Goal: Task Accomplishment & Management: Use online tool/utility

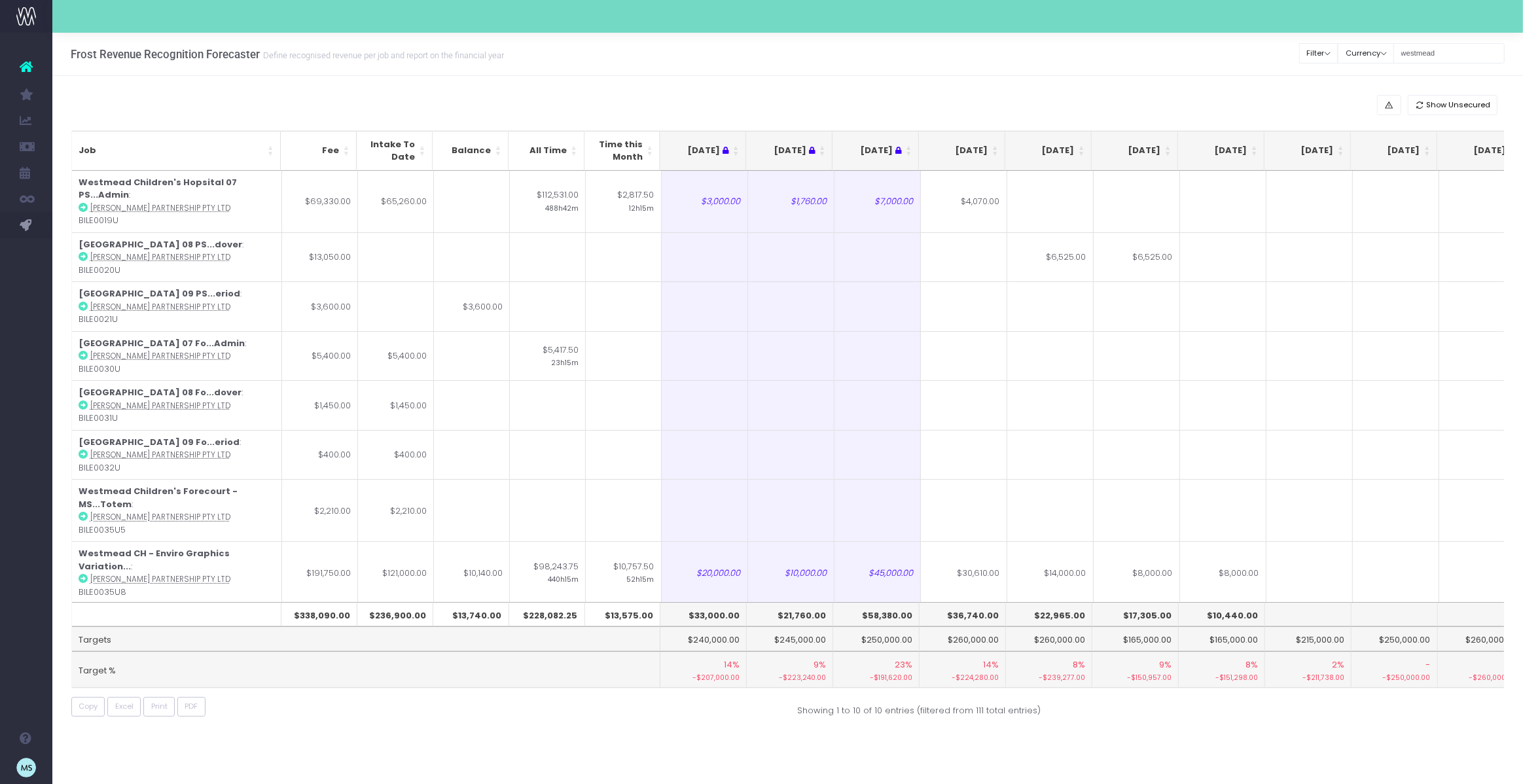
scroll to position [0, 258]
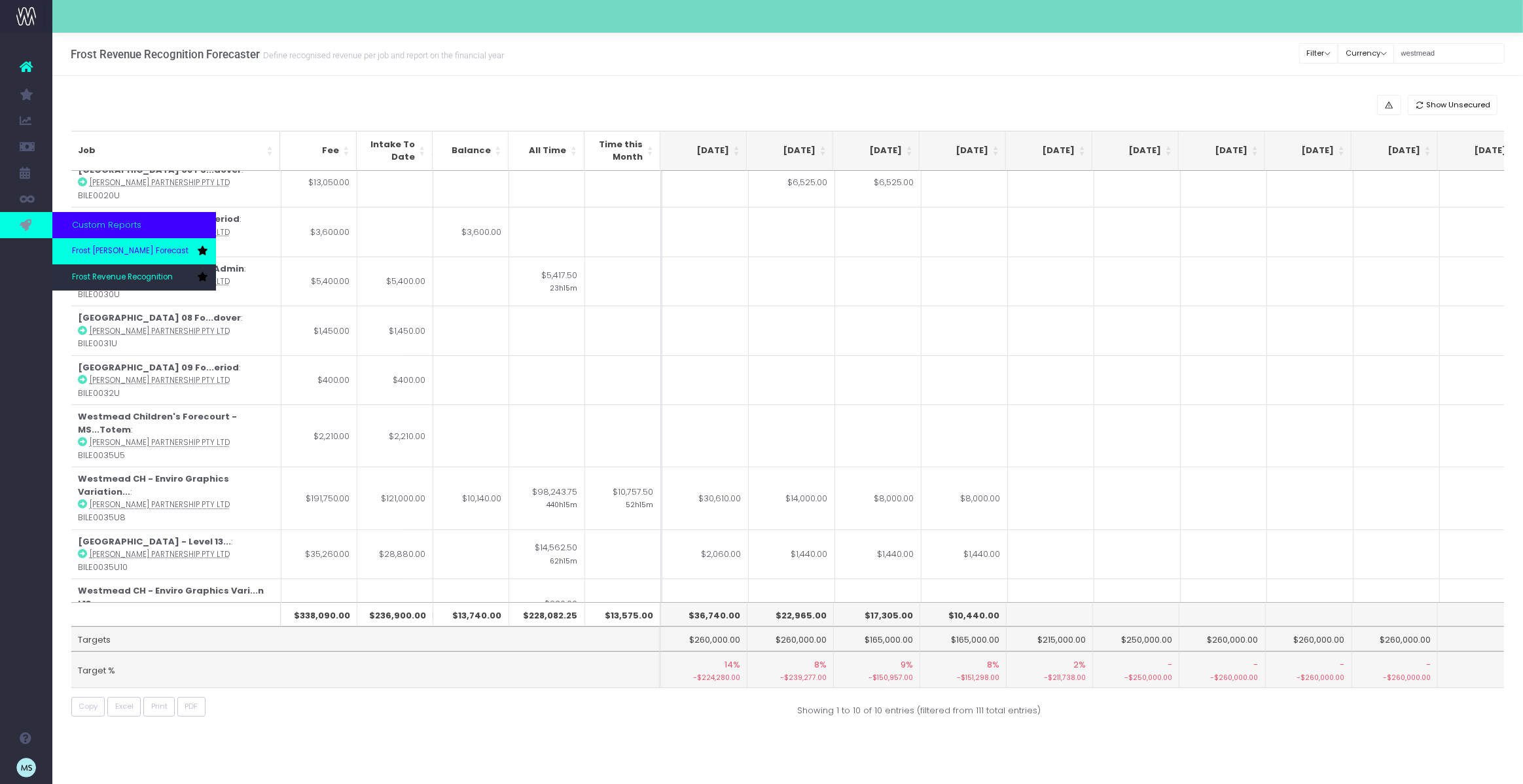
click at [99, 254] on span "Frost [PERSON_NAME] Forecast" at bounding box center [130, 251] width 116 height 12
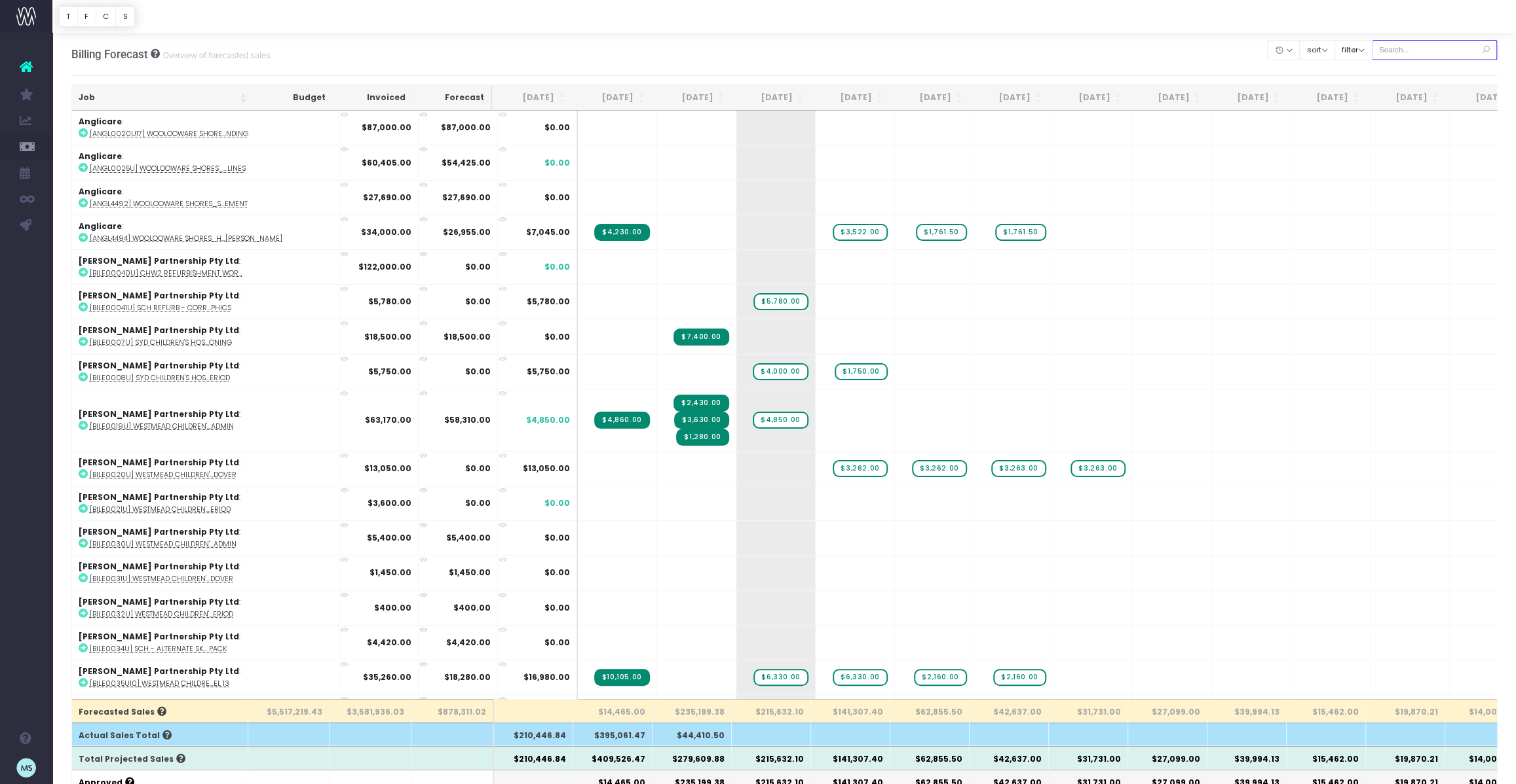
click at [1428, 53] on input "text" at bounding box center [1434, 51] width 126 height 21
type input "westmead"
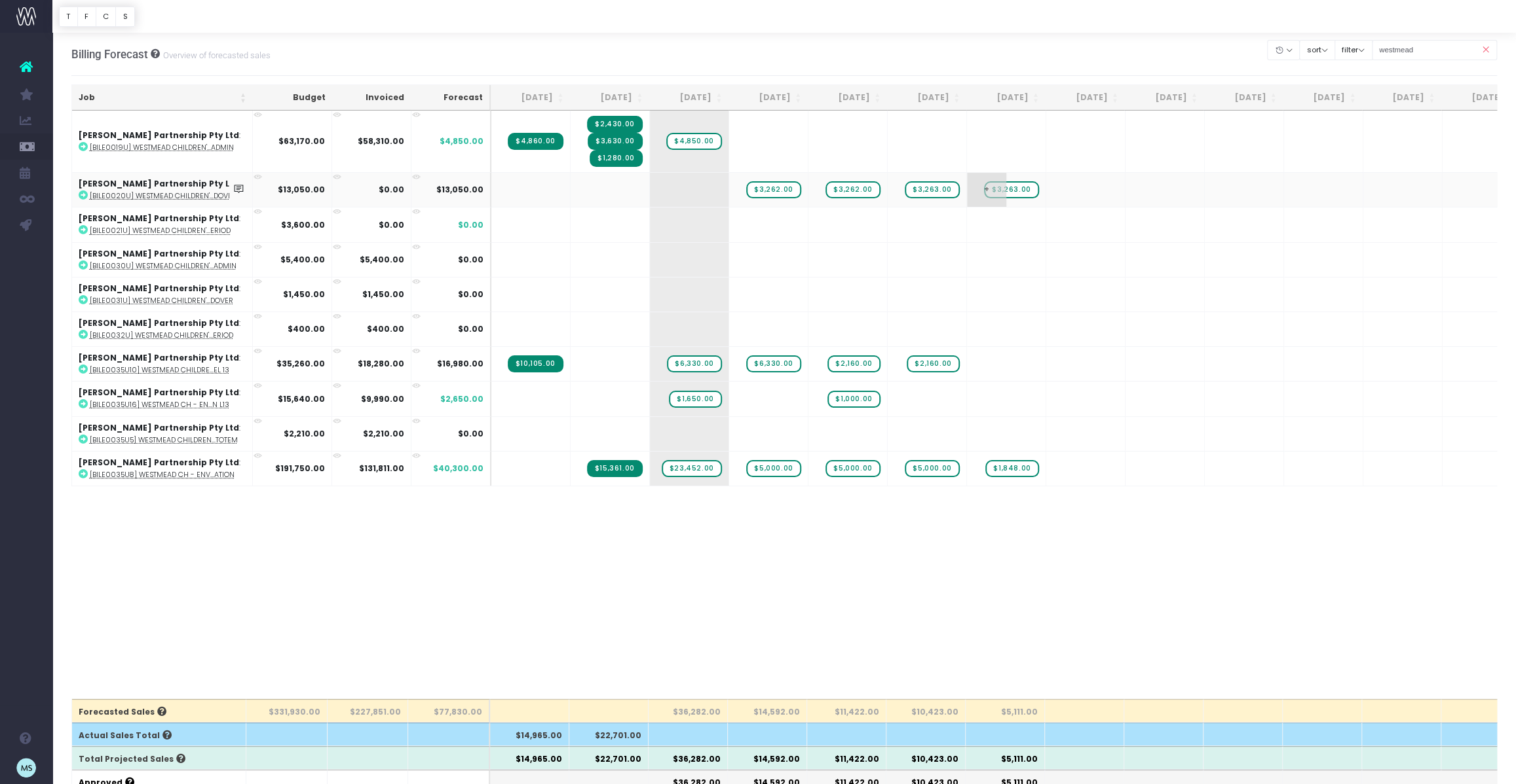
click at [1019, 188] on span "$3,263.00" at bounding box center [1011, 190] width 55 height 17
click at [1024, 187] on span "$3,263.00" at bounding box center [1011, 190] width 55 height 17
click at [783, 189] on span "$3,262.00" at bounding box center [773, 190] width 55 height 17
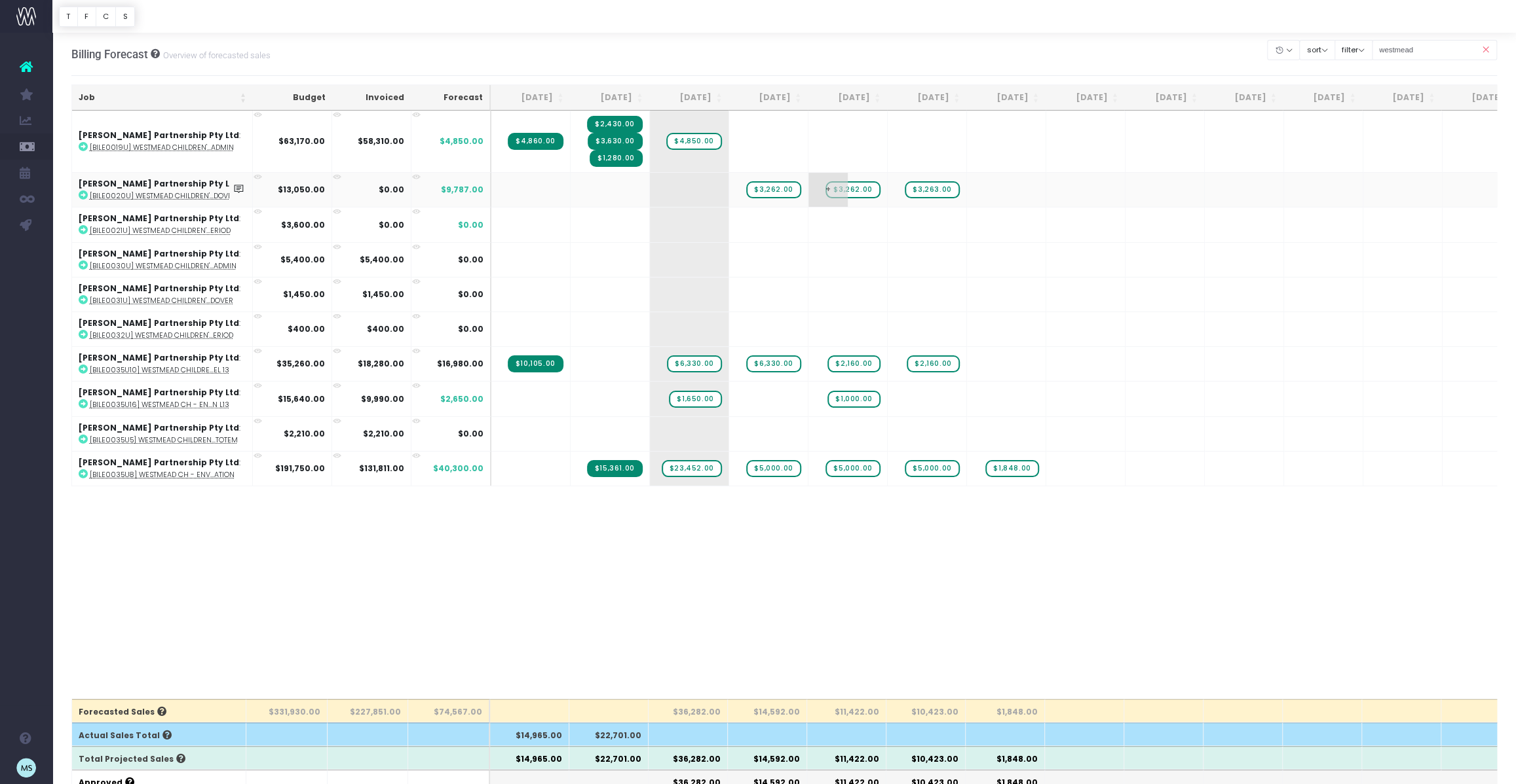
click at [856, 190] on span "$3,262.00" at bounding box center [853, 190] width 55 height 17
click at [856, 190] on td "+" at bounding box center [848, 190] width 79 height 35
click at [830, 187] on span "+" at bounding box center [828, 190] width 40 height 34
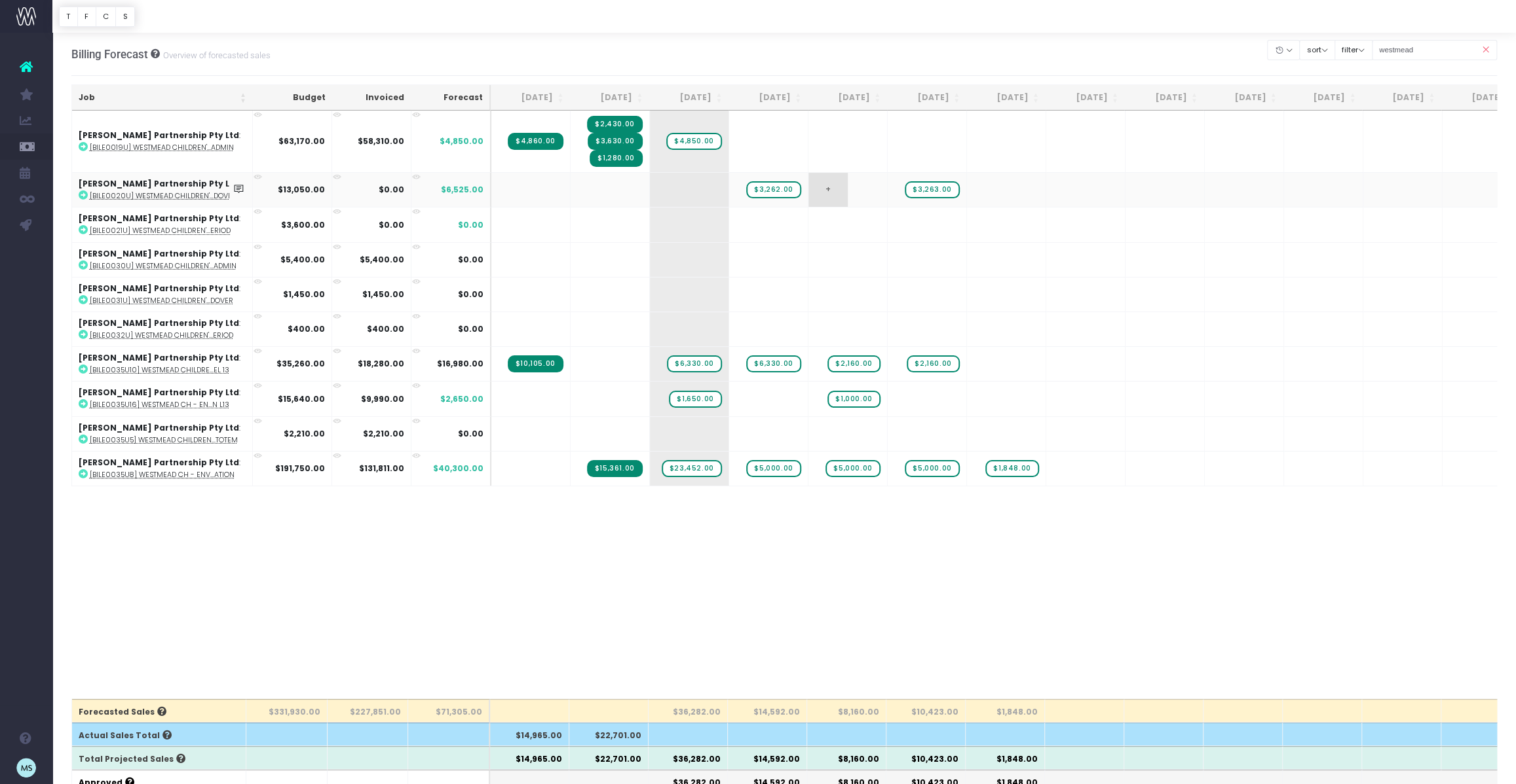
click at [830, 187] on span "+" at bounding box center [828, 190] width 40 height 34
click at [953, 243] on body "Oh my... this is bad. [PERSON_NAME] wasn't able to load this page. Please conta…" at bounding box center [758, 392] width 1516 height 784
click at [1484, 50] on icon at bounding box center [1485, 50] width 23 height 27
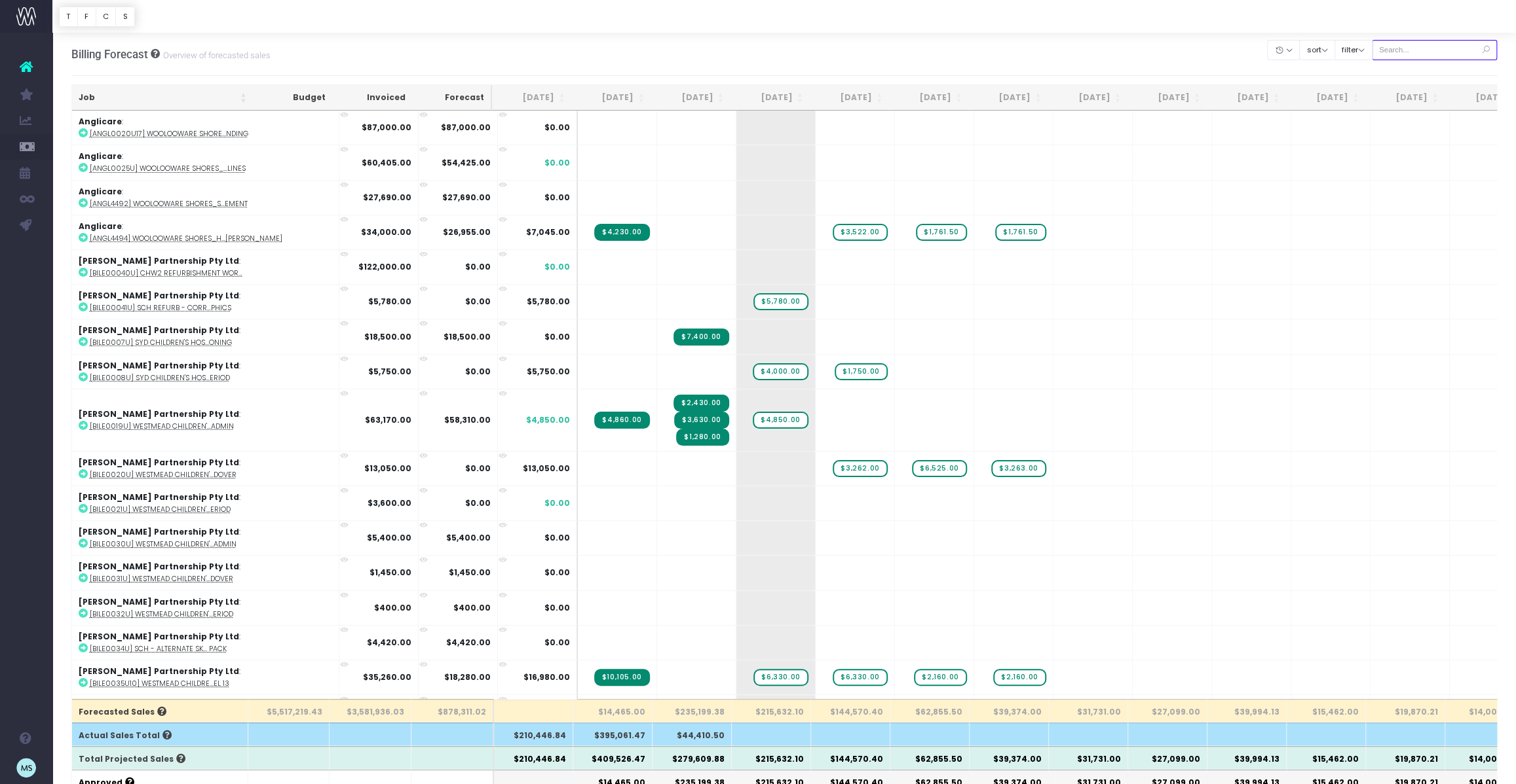
click at [1431, 51] on input "text" at bounding box center [1434, 51] width 126 height 21
type input "[PERSON_NAME]"
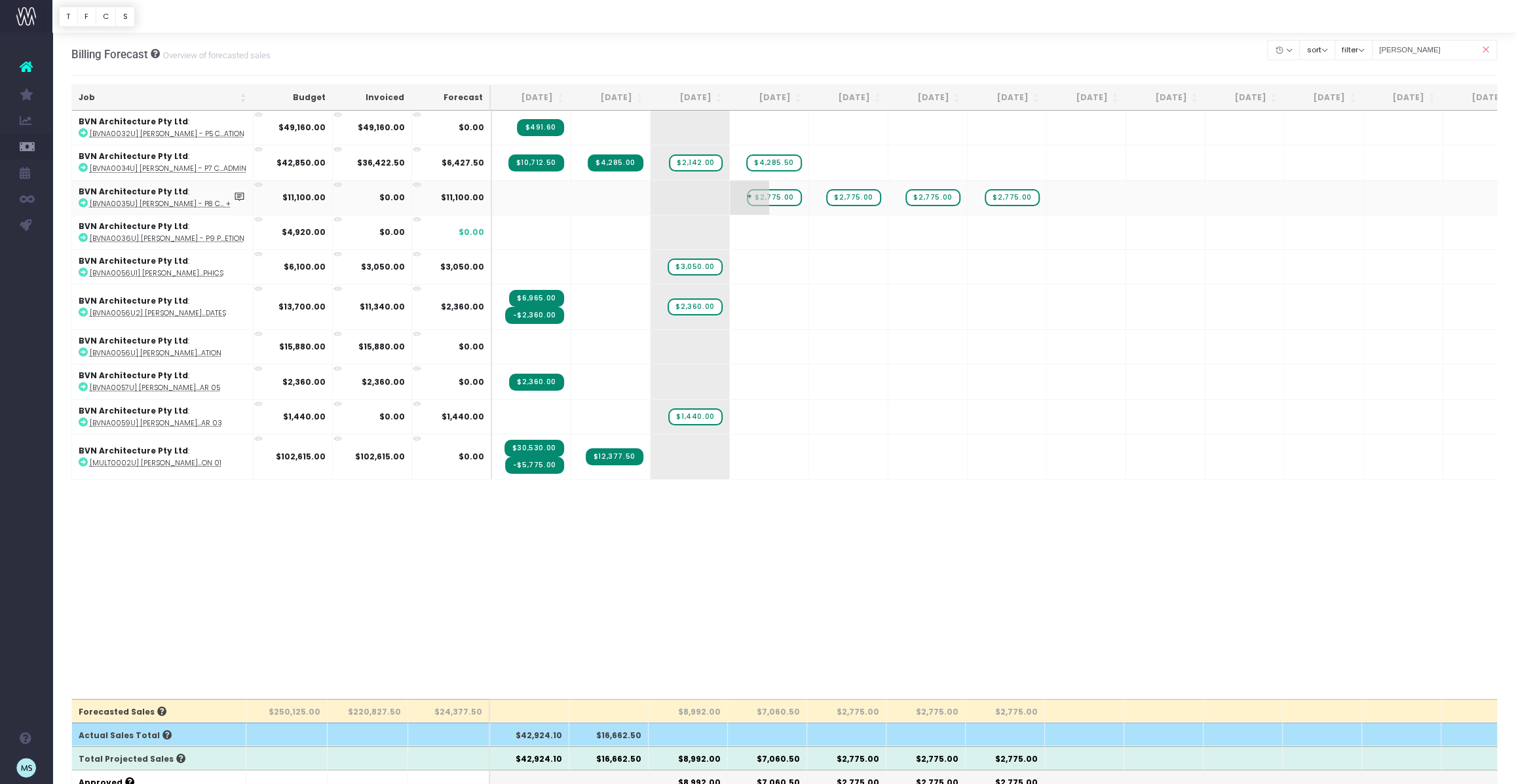
click at [775, 198] on span "$2,775.00" at bounding box center [773, 198] width 55 height 17
click at [929, 578] on body "Oh my... this is bad. [PERSON_NAME] wasn't able to load this page. Please conta…" at bounding box center [758, 392] width 1516 height 784
click at [864, 197] on span "$2,775.00" at bounding box center [853, 198] width 55 height 17
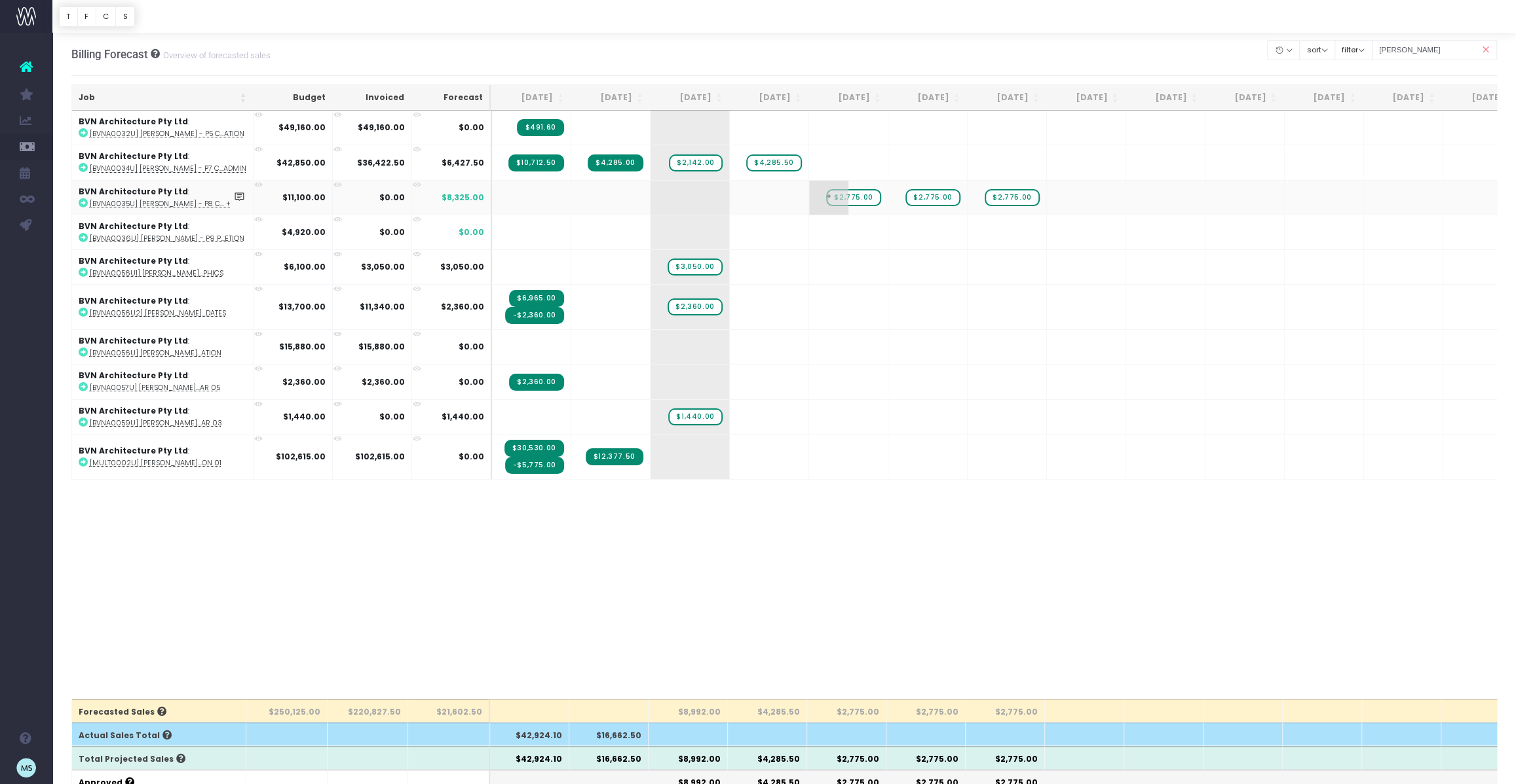
click at [858, 201] on span "$2,775.00" at bounding box center [853, 198] width 55 height 17
click at [924, 194] on div at bounding box center [758, 392] width 1516 height 784
click at [1013, 197] on span "$2,775.00" at bounding box center [1011, 198] width 55 height 17
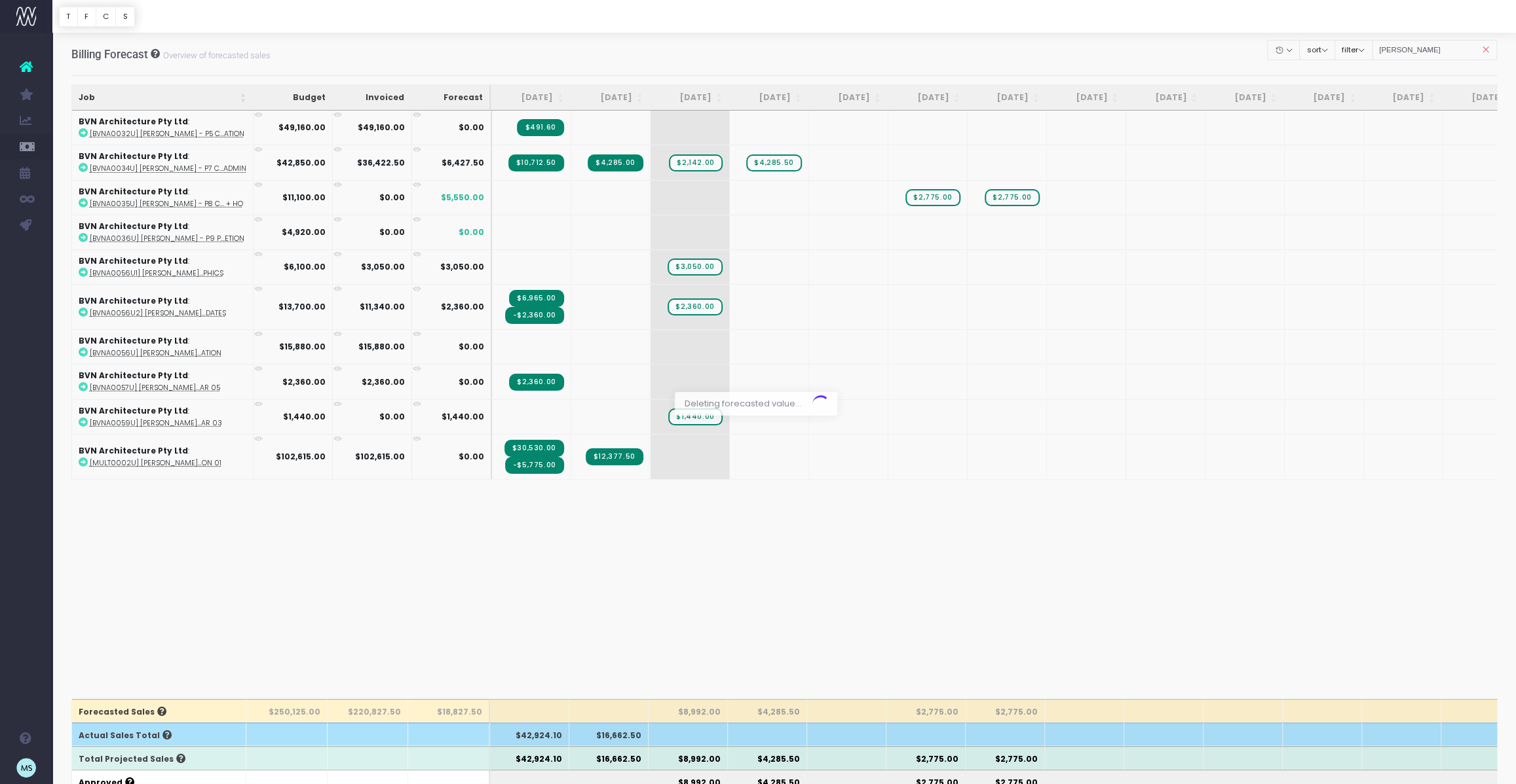
click at [943, 200] on div at bounding box center [758, 392] width 1516 height 784
click at [938, 202] on div at bounding box center [758, 392] width 1516 height 784
click at [936, 198] on div at bounding box center [758, 392] width 1516 height 784
click at [936, 198] on span "$2,775.00" at bounding box center [932, 198] width 55 height 17
click at [847, 199] on td "+" at bounding box center [849, 198] width 79 height 35
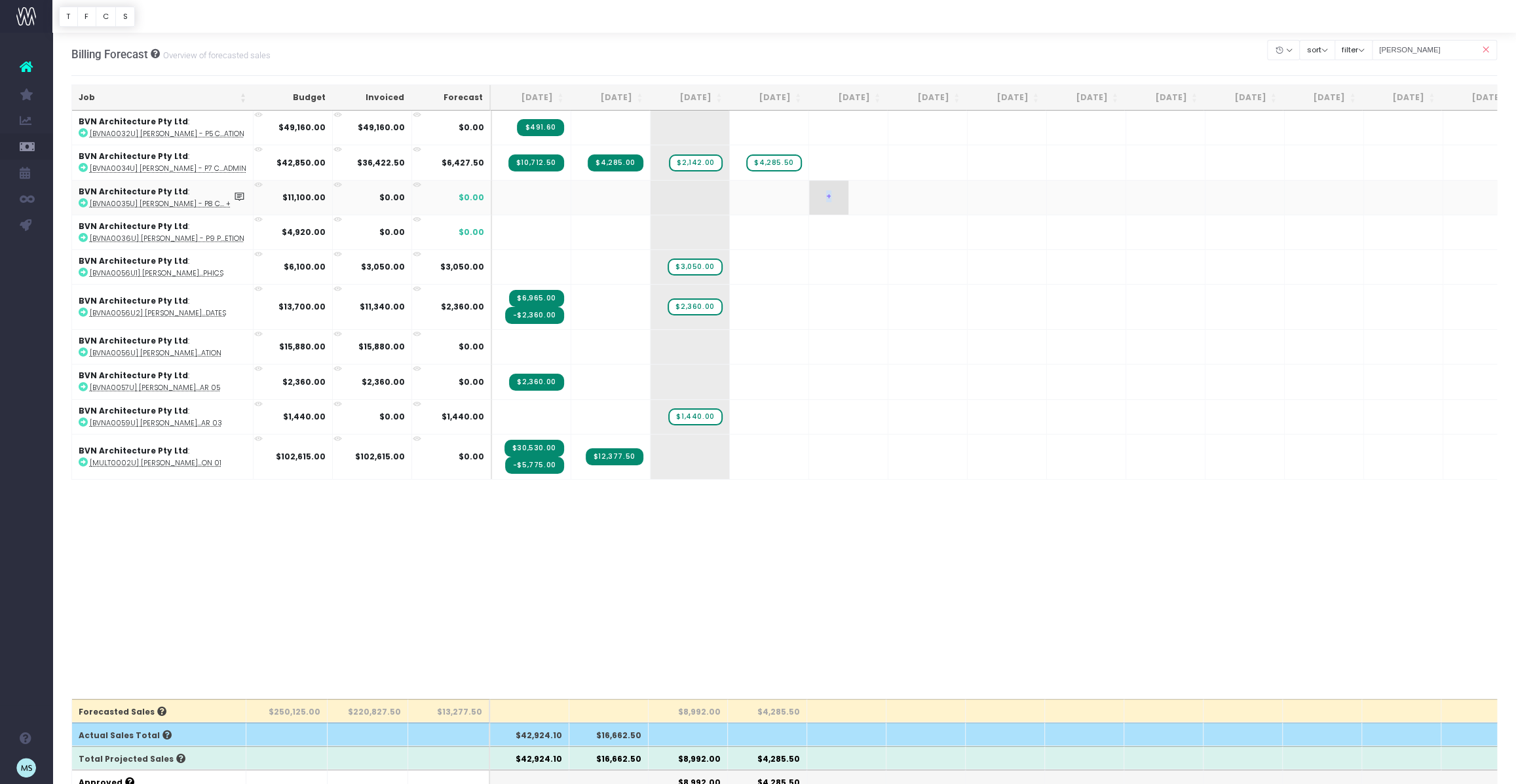
click at [847, 199] on td "+" at bounding box center [849, 198] width 79 height 35
click at [830, 198] on span "+" at bounding box center [829, 198] width 40 height 34
type input "2750"
click at [1026, 236] on body "Oh my... this is bad. [PERSON_NAME] wasn't able to load this page. Please conta…" at bounding box center [758, 392] width 1516 height 784
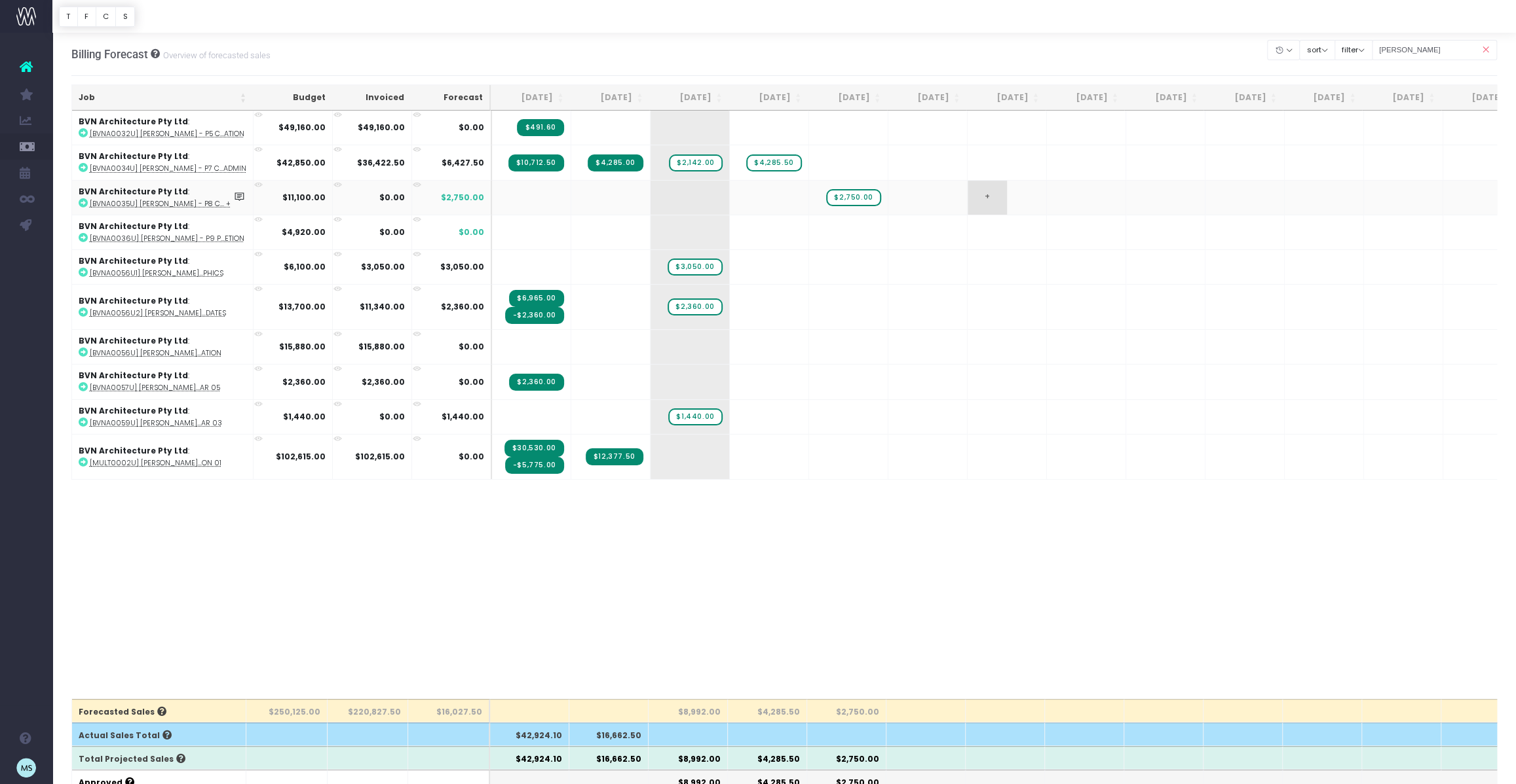
click at [992, 196] on span "+" at bounding box center [987, 198] width 40 height 34
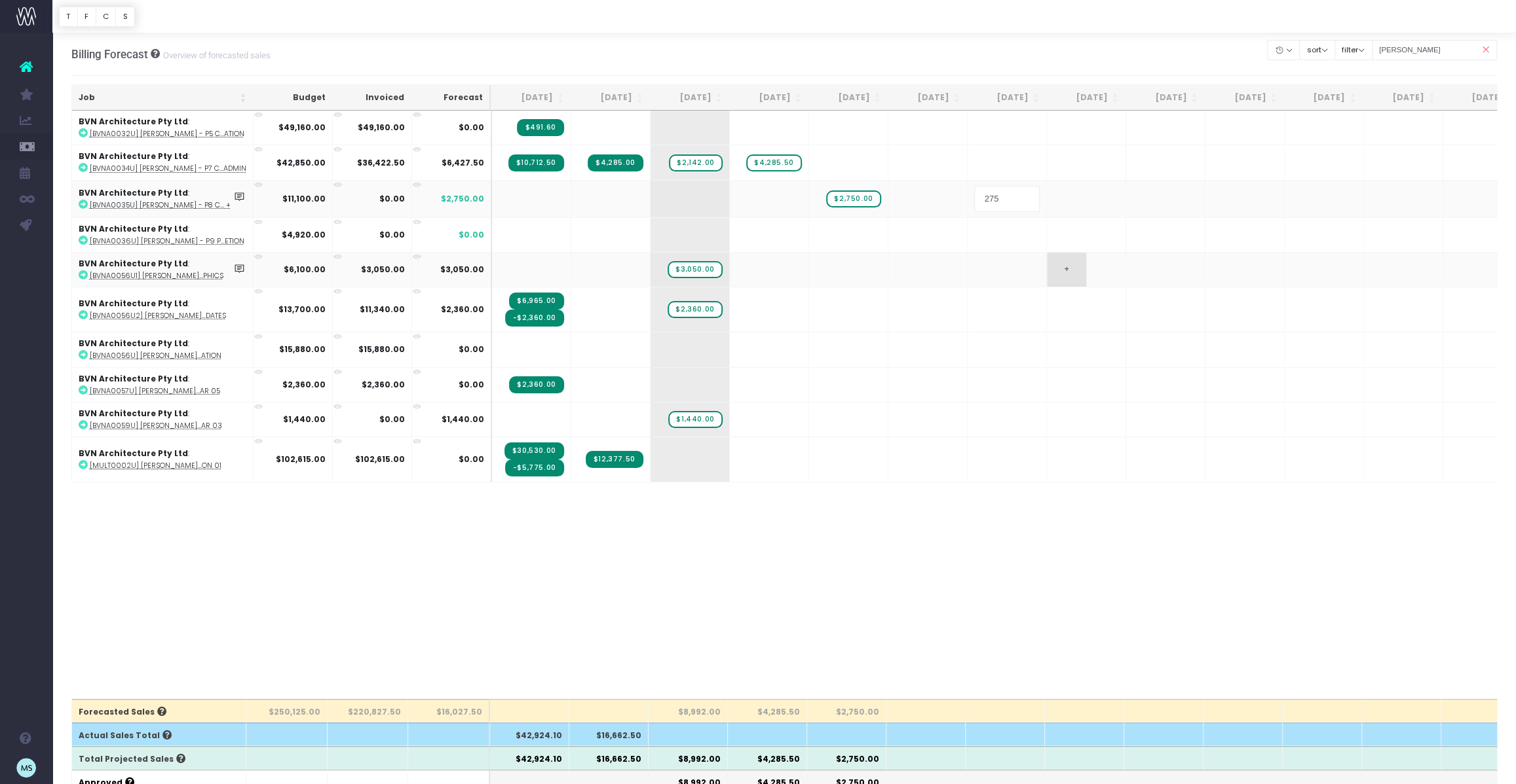
type input "2750"
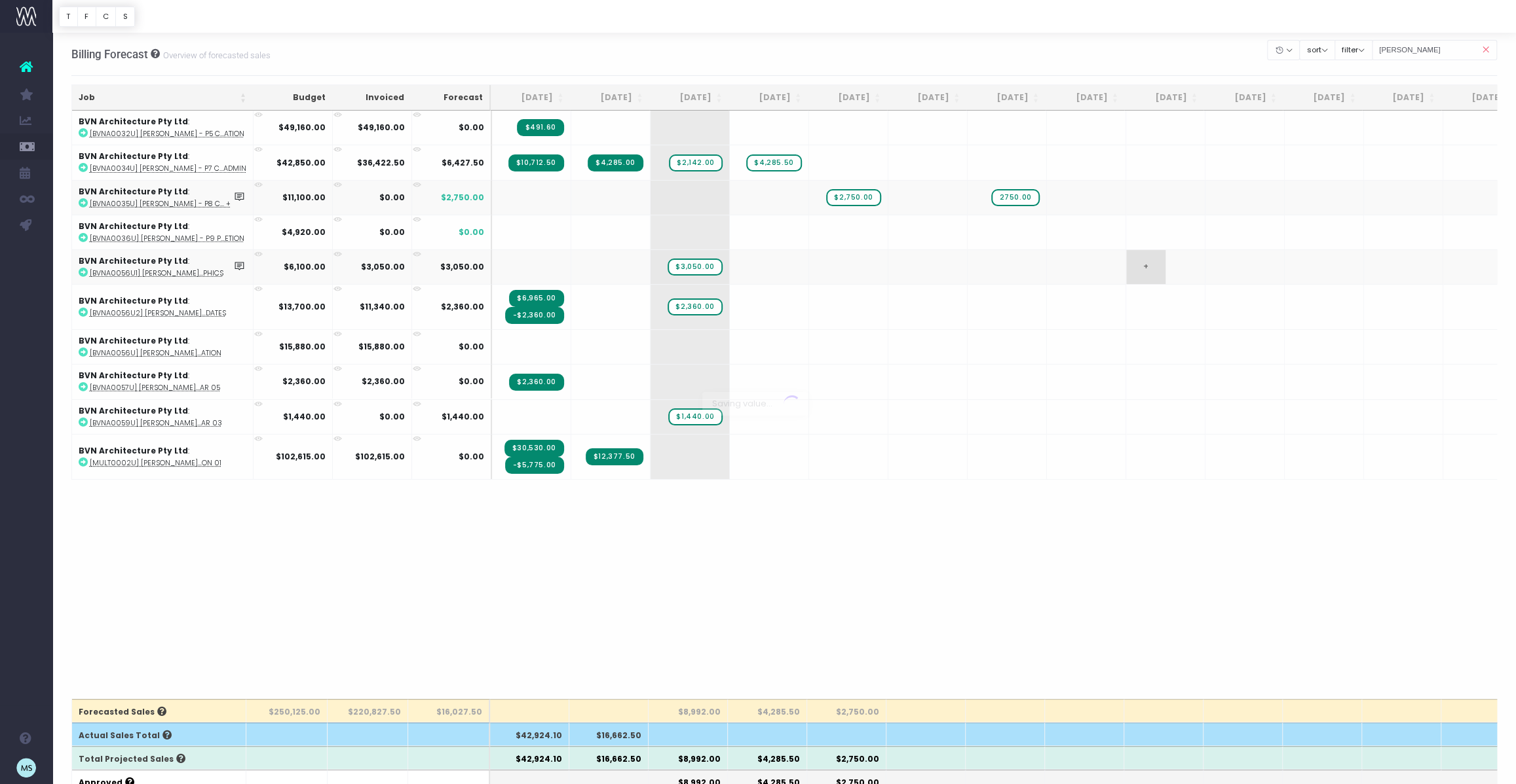
click at [1148, 276] on body "Oh my... this is bad. [PERSON_NAME] wasn't able to load this page. Please conta…" at bounding box center [758, 392] width 1516 height 784
click at [903, 196] on span "+" at bounding box center [908, 198] width 40 height 34
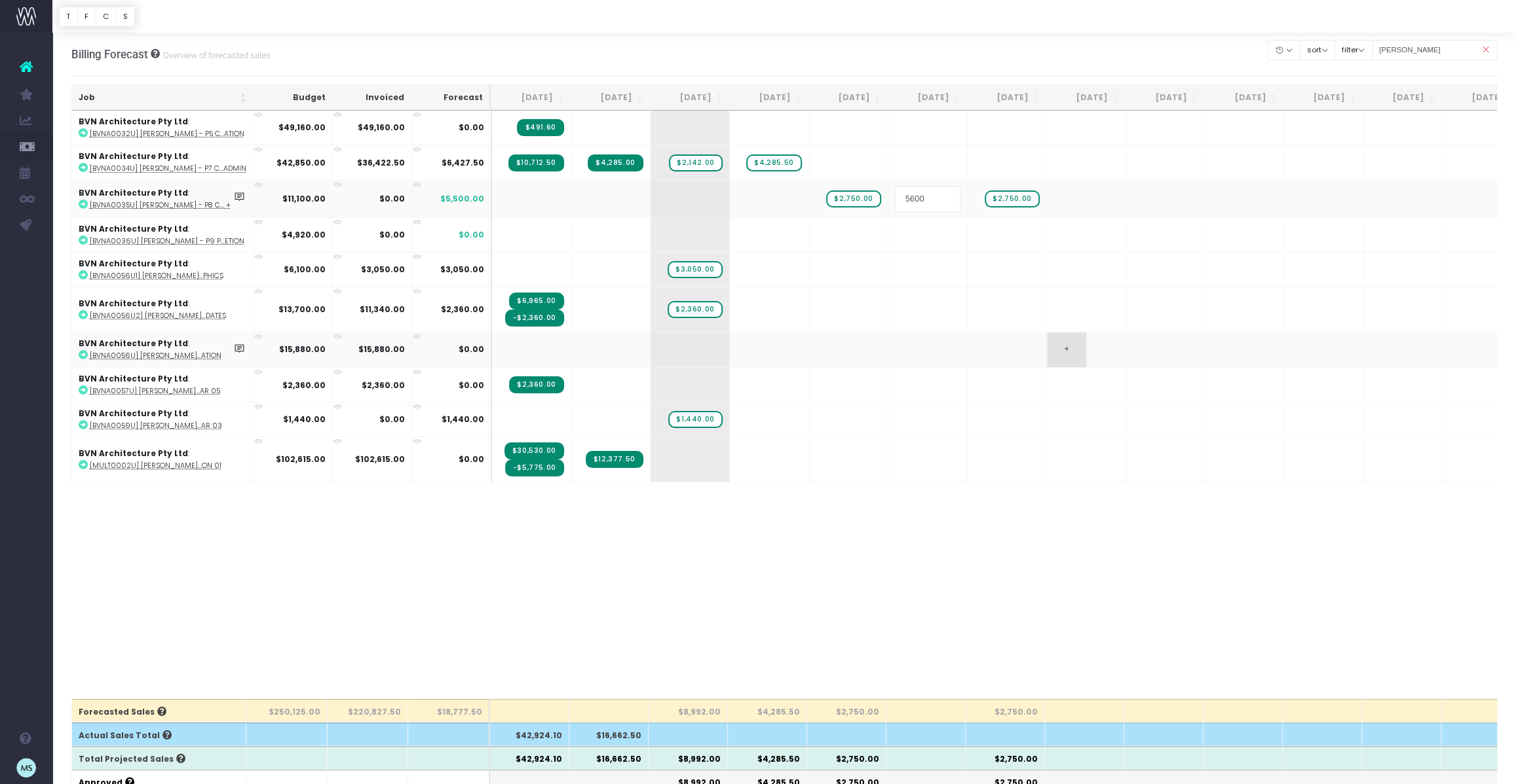
click at [1117, 337] on body "Oh my... this is bad. [PERSON_NAME] wasn't able to load this page. Please conta…" at bounding box center [758, 392] width 1516 height 784
